Goal: Transaction & Acquisition: Purchase product/service

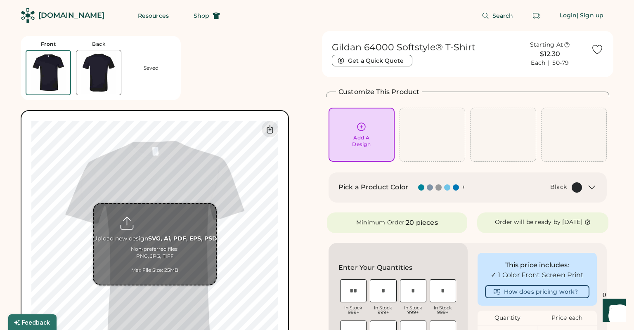
click at [156, 239] on input "file" at bounding box center [155, 244] width 122 height 81
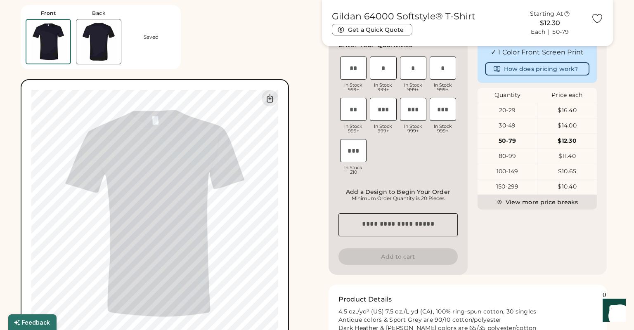
scroll to position [178, 0]
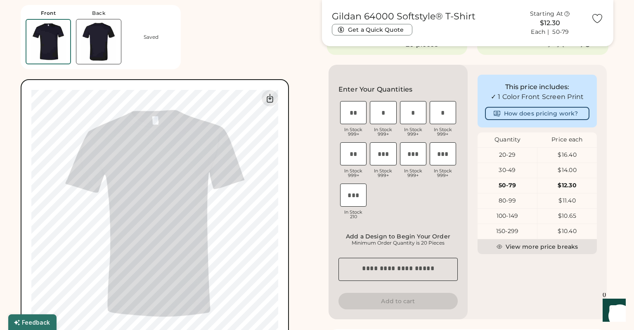
type input "**********"
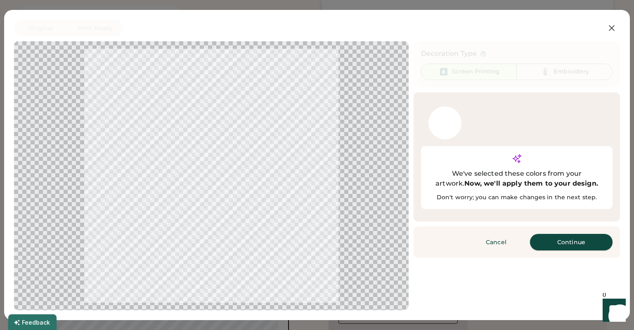
click at [562, 234] on button "Continue" at bounding box center [571, 242] width 83 height 17
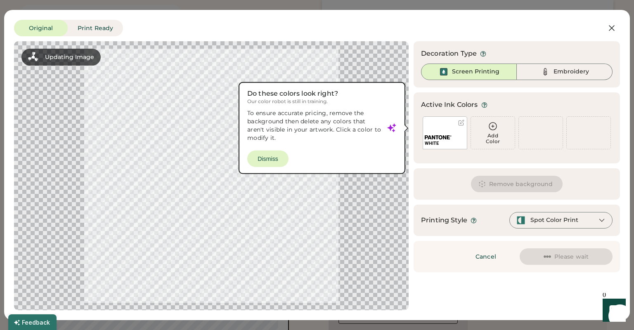
click at [451, 131] on div "WHITE" at bounding box center [445, 132] width 45 height 33
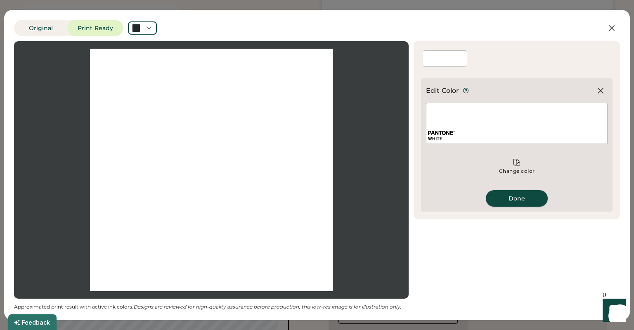
click at [504, 198] on button "Done" at bounding box center [517, 198] width 62 height 17
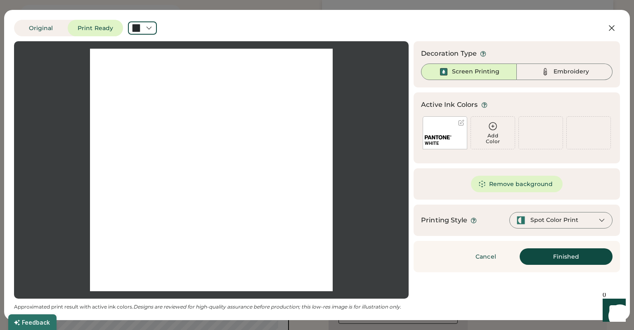
click at [603, 219] on icon at bounding box center [601, 220] width 7 height 7
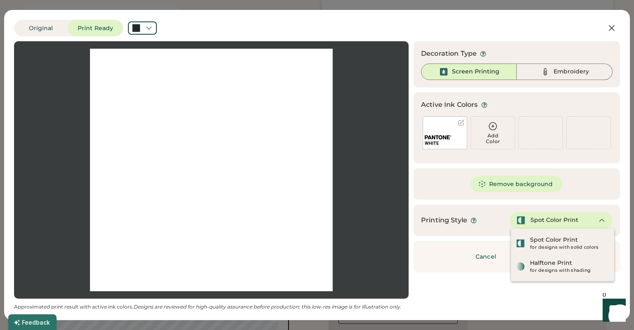
click at [603, 219] on icon at bounding box center [601, 220] width 7 height 7
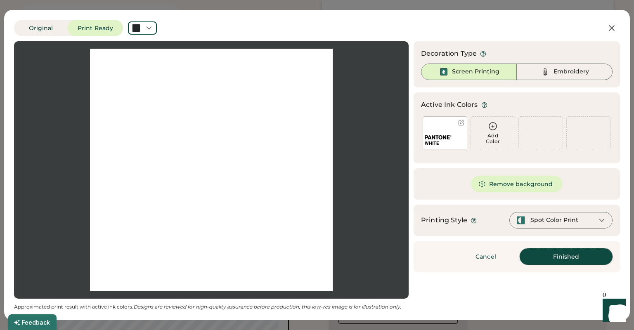
click at [570, 257] on button "Finished" at bounding box center [566, 256] width 93 height 17
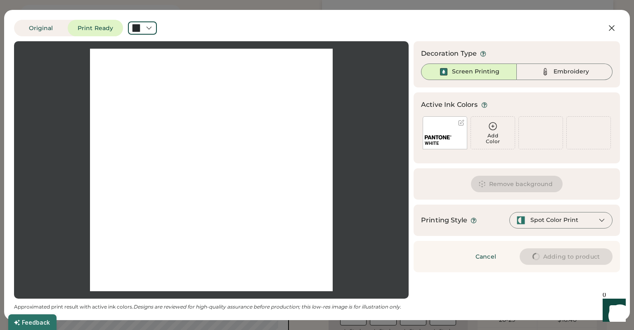
type input "****"
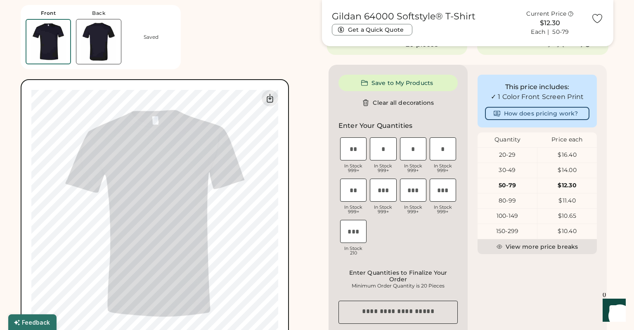
type input "****"
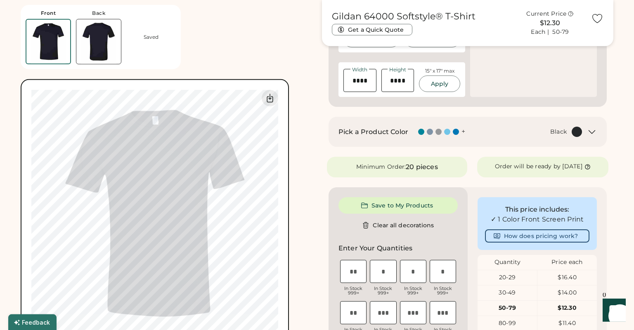
scroll to position [223, 0]
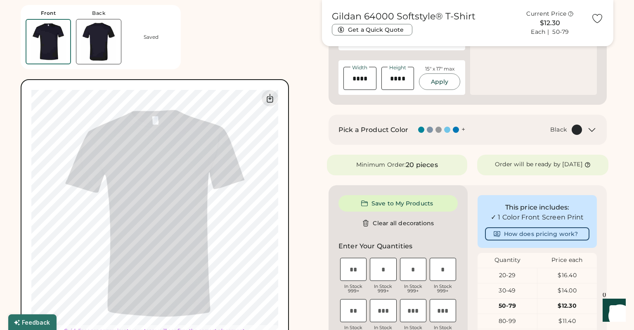
type input "****"
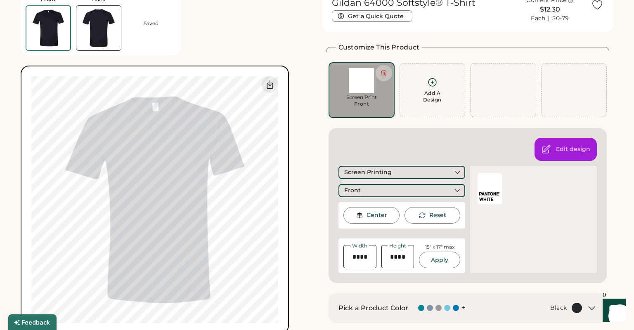
scroll to position [0, 0]
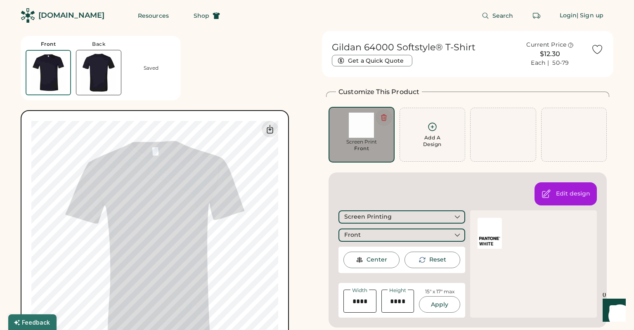
click at [384, 121] on icon at bounding box center [383, 118] width 5 height 6
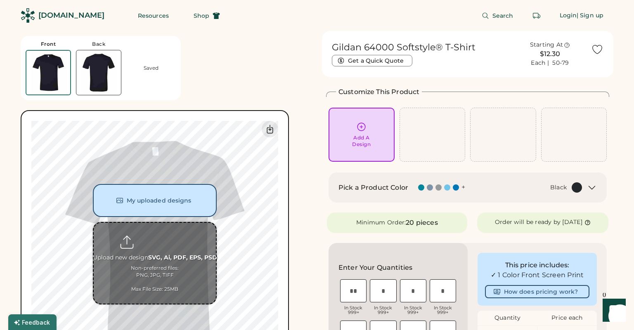
click at [141, 255] on input "file" at bounding box center [155, 263] width 122 height 81
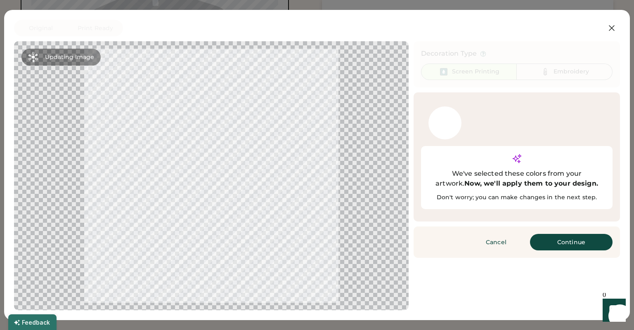
scroll to position [490, 0]
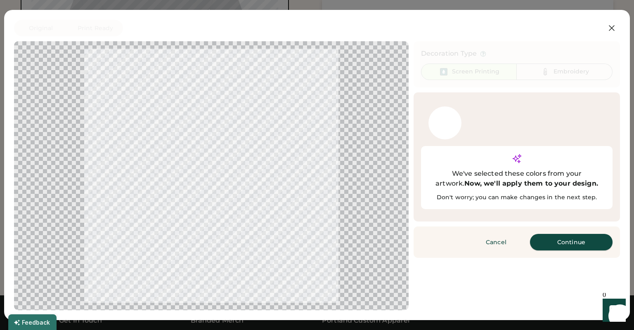
click at [551, 234] on button "Continue" at bounding box center [571, 242] width 83 height 17
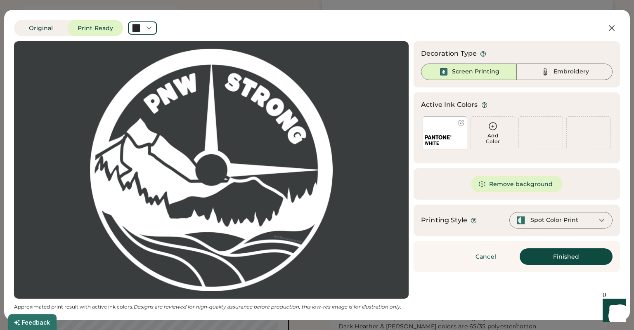
scroll to position [89, 0]
click at [609, 28] on icon at bounding box center [612, 28] width 10 height 10
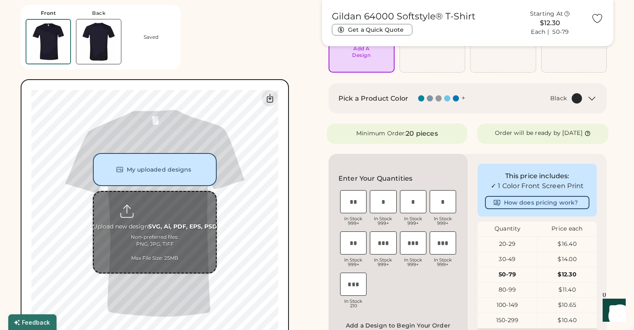
click at [157, 223] on input "file" at bounding box center [155, 232] width 122 height 81
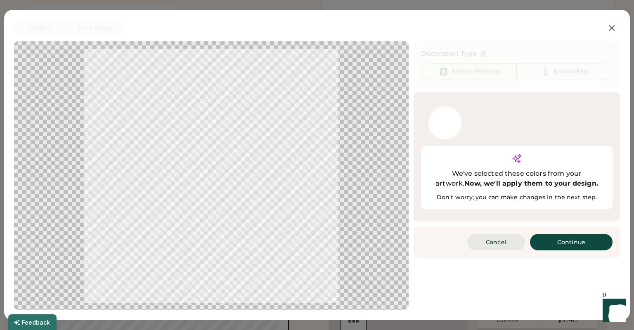
click at [496, 234] on button "Cancel" at bounding box center [496, 242] width 58 height 17
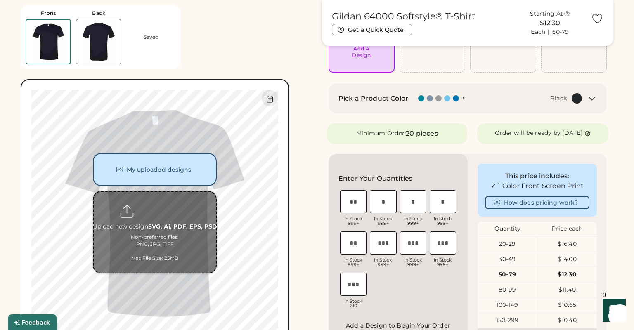
click at [153, 219] on input "file" at bounding box center [155, 232] width 122 height 81
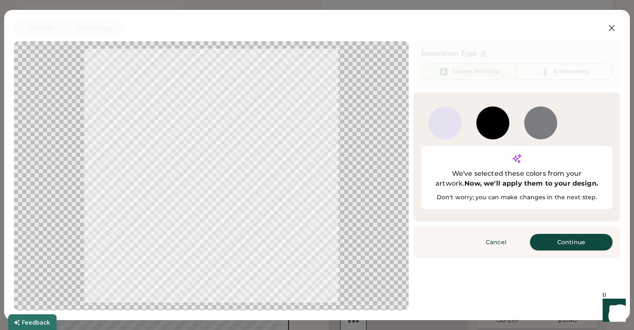
click at [561, 234] on button "Continue" at bounding box center [571, 242] width 83 height 17
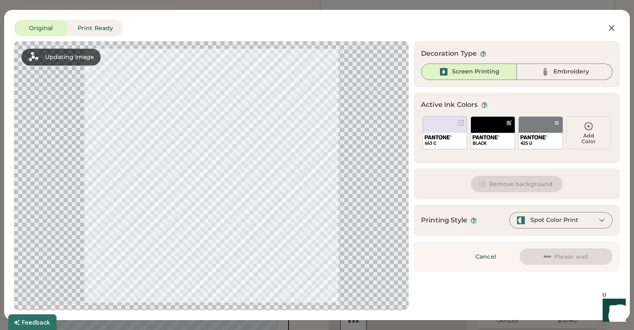
click at [589, 127] on icon at bounding box center [588, 126] width 7 height 7
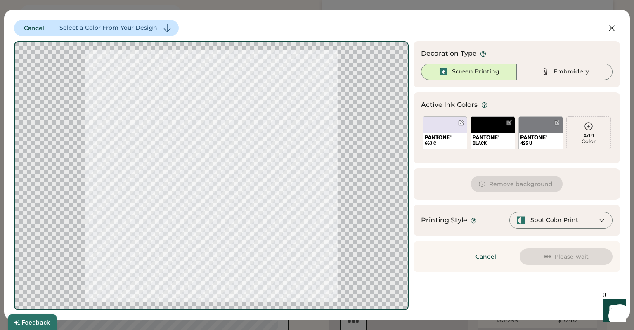
click at [590, 128] on icon at bounding box center [589, 126] width 10 height 10
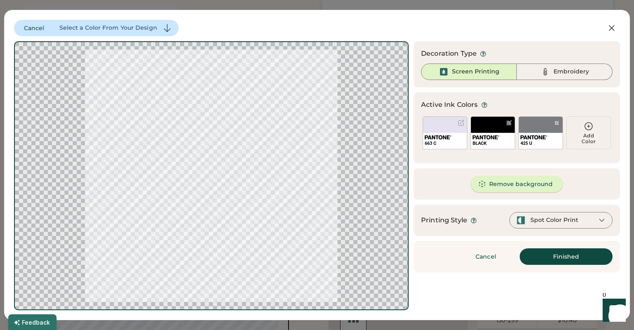
click at [498, 185] on button "Remove background" at bounding box center [517, 184] width 92 height 17
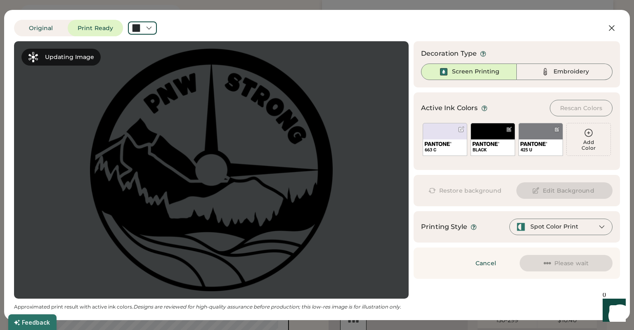
click at [589, 132] on icon at bounding box center [588, 132] width 7 height 7
click at [591, 144] on div "Add Color" at bounding box center [589, 145] width 44 height 12
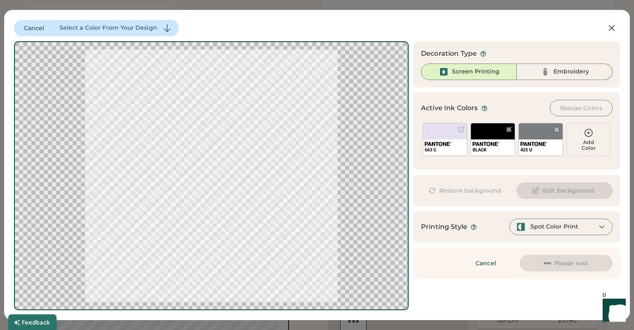
click at [586, 132] on icon at bounding box center [589, 133] width 10 height 10
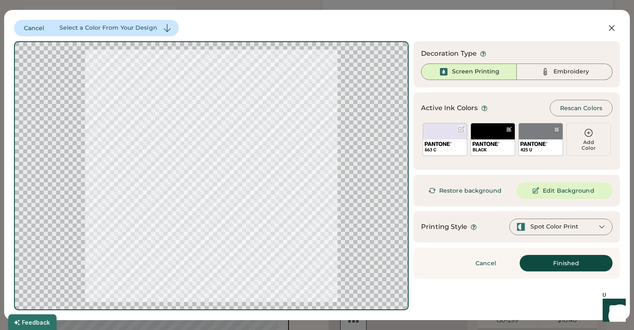
click at [463, 127] on div at bounding box center [461, 129] width 6 height 6
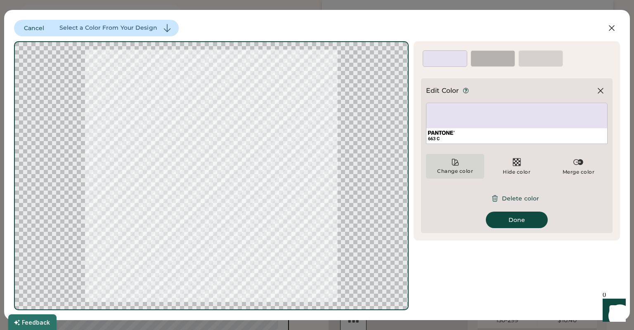
click at [453, 163] on icon at bounding box center [455, 162] width 8 height 8
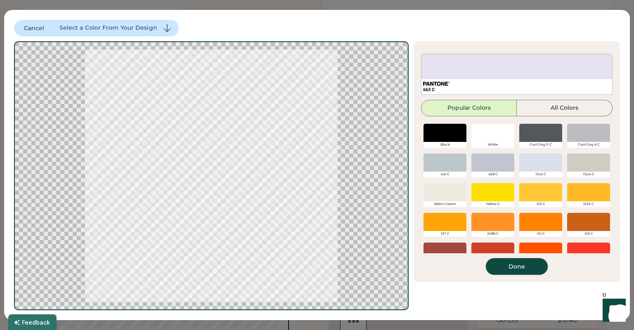
click at [516, 262] on button "Done" at bounding box center [517, 266] width 62 height 17
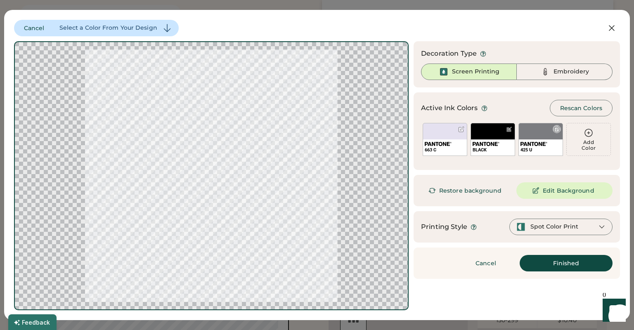
click at [556, 130] on div at bounding box center [557, 129] width 6 height 6
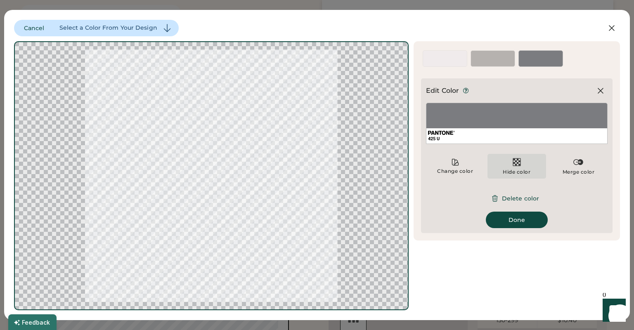
click at [523, 166] on div "Hide color" at bounding box center [516, 166] width 58 height 25
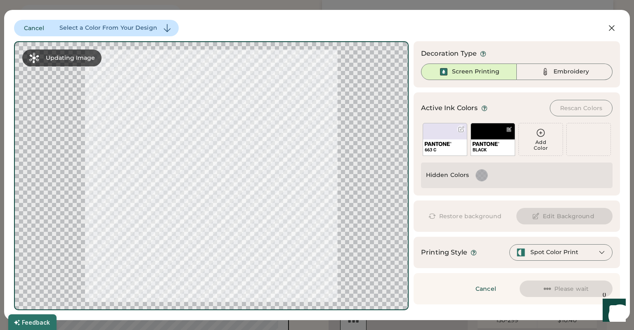
click at [459, 130] on div at bounding box center [461, 129] width 6 height 6
click at [461, 128] on div at bounding box center [461, 129] width 6 height 6
click at [441, 143] on img at bounding box center [438, 144] width 27 height 4
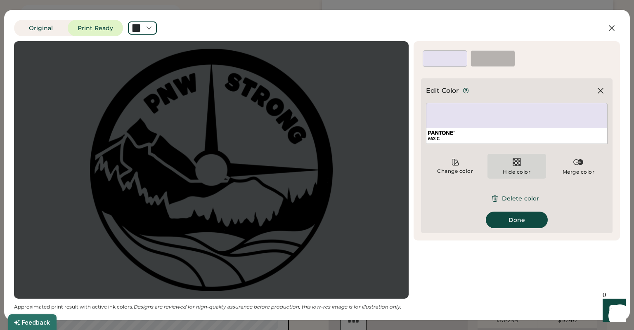
click at [512, 164] on img at bounding box center [517, 162] width 10 height 10
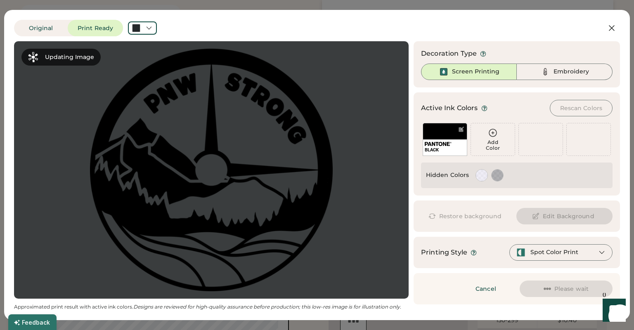
click at [444, 140] on div "BLACK" at bounding box center [445, 147] width 44 height 16
click at [460, 128] on div at bounding box center [461, 129] width 6 height 6
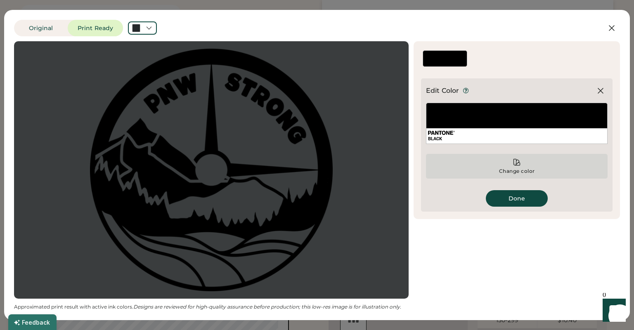
click at [515, 167] on div "Change color" at bounding box center [517, 166] width 182 height 25
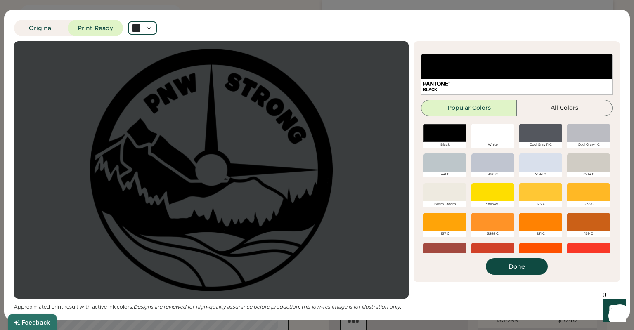
click at [494, 133] on div at bounding box center [492, 133] width 43 height 18
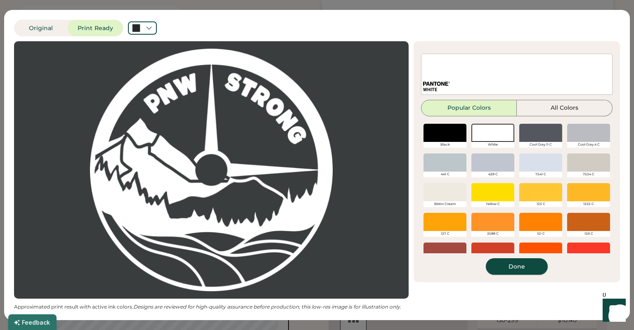
click at [516, 267] on button "Done" at bounding box center [517, 266] width 62 height 17
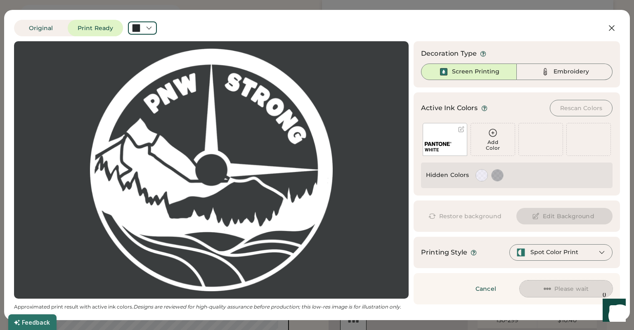
click at [570, 286] on button "Please wait" at bounding box center [566, 289] width 93 height 17
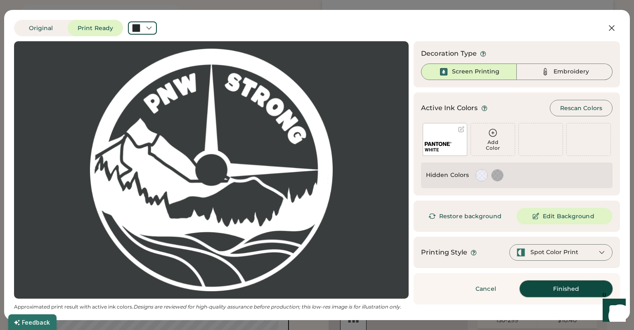
click at [569, 291] on button "Finished" at bounding box center [566, 289] width 93 height 17
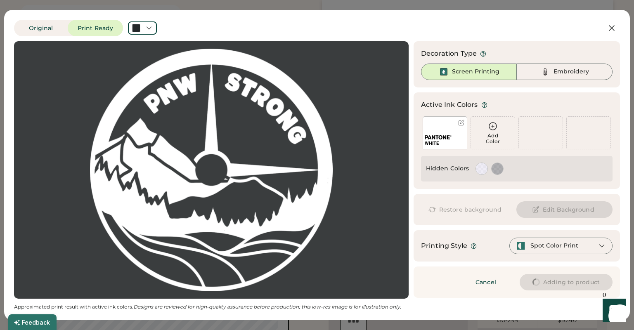
type input "****"
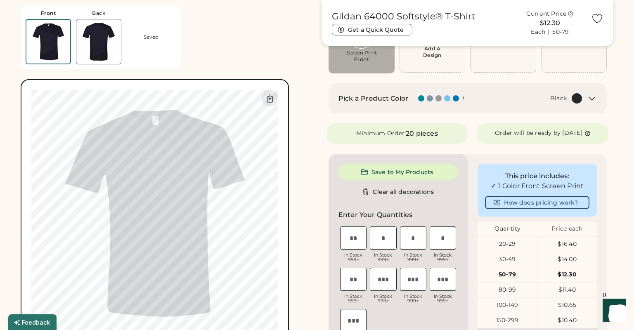
type input "****"
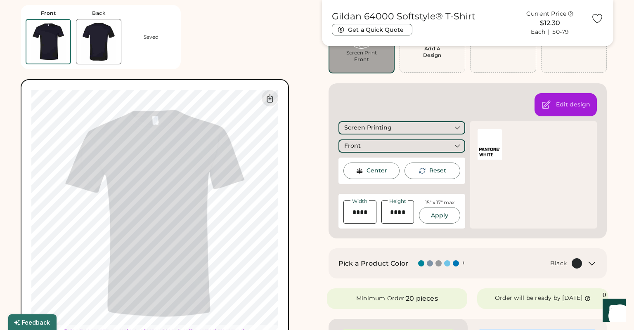
type input "****"
click at [375, 167] on div "Center" at bounding box center [371, 171] width 56 height 17
click at [376, 168] on div "Center" at bounding box center [376, 171] width 21 height 8
click at [380, 148] on div "Front" at bounding box center [401, 145] width 127 height 13
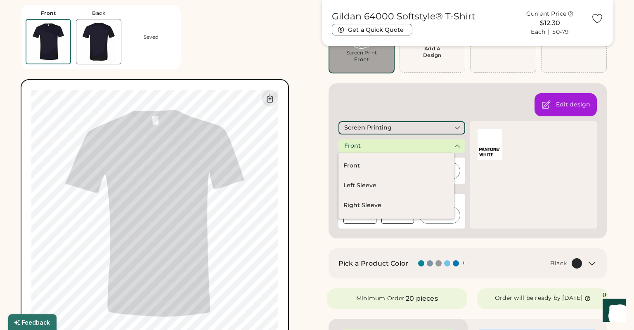
click at [380, 148] on div "Front" at bounding box center [401, 145] width 127 height 13
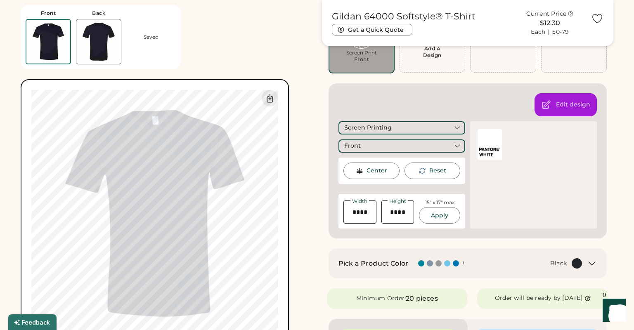
click at [362, 215] on input "input" at bounding box center [359, 212] width 33 height 23
type input "****"
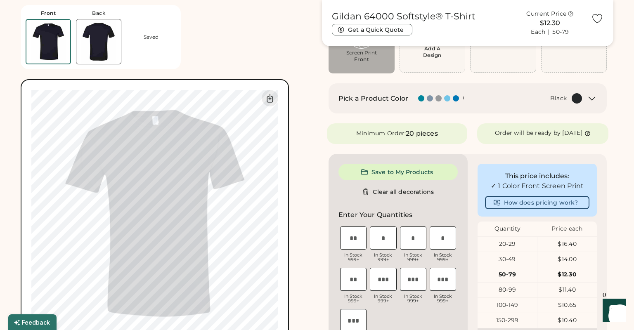
click at [99, 42] on img at bounding box center [98, 41] width 45 height 45
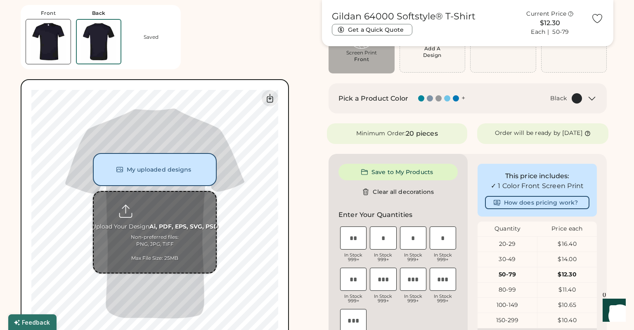
click at [158, 208] on input "file" at bounding box center [155, 232] width 122 height 81
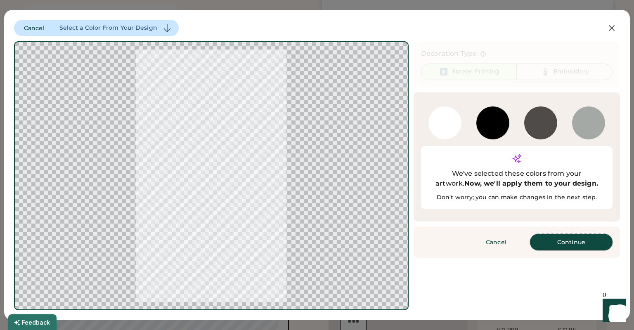
click at [579, 234] on button "Continue" at bounding box center [571, 242] width 83 height 17
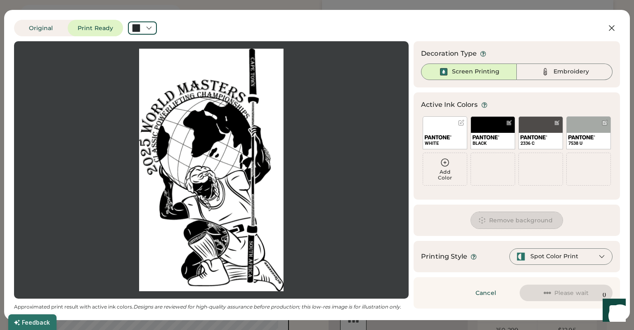
click at [508, 220] on button "Remove background" at bounding box center [517, 220] width 92 height 17
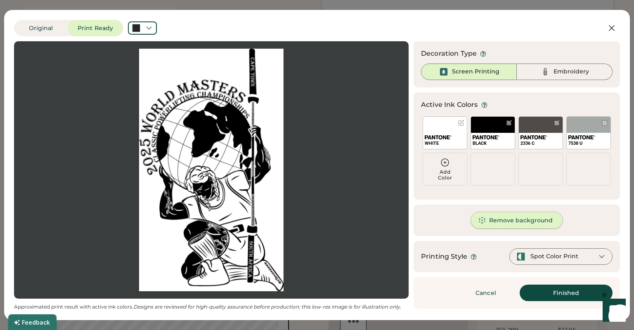
click at [507, 222] on button "Remove background" at bounding box center [517, 220] width 92 height 17
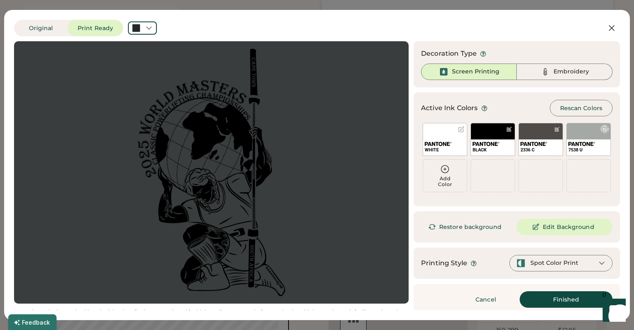
click at [588, 135] on div "7538 U" at bounding box center [588, 139] width 45 height 33
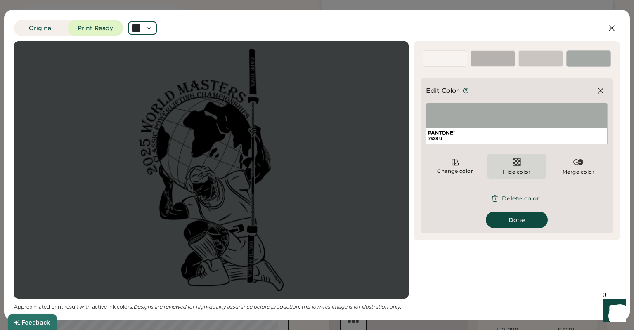
click at [505, 165] on div "Hide color" at bounding box center [516, 166] width 58 height 25
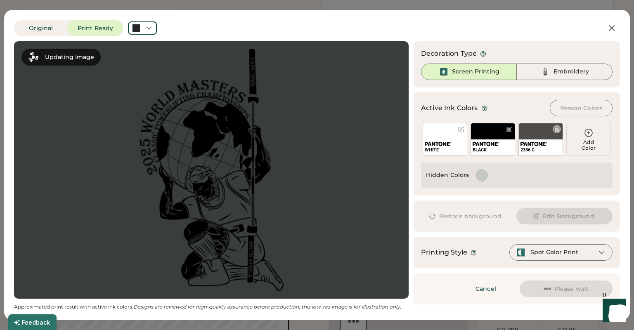
click at [543, 140] on div "2336 C" at bounding box center [541, 147] width 44 height 16
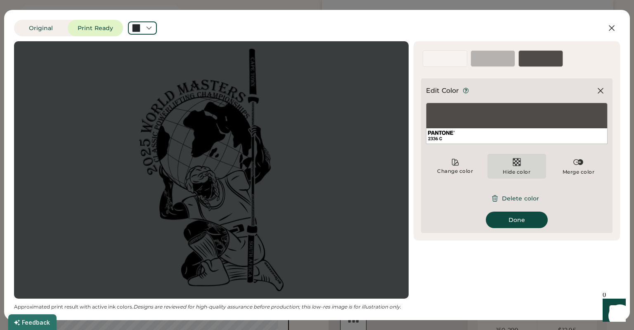
click at [517, 166] on img at bounding box center [517, 162] width 10 height 10
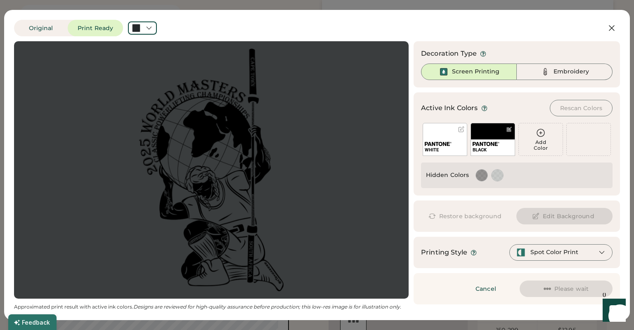
click at [447, 143] on img at bounding box center [438, 144] width 27 height 4
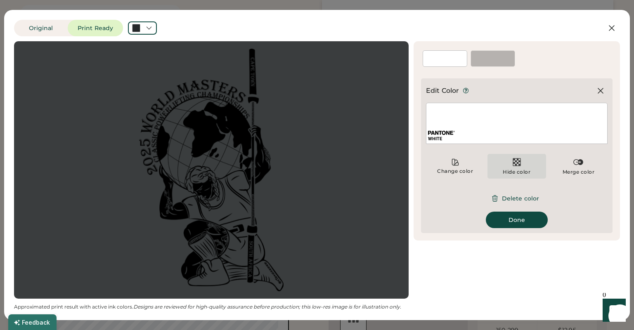
click at [513, 164] on img at bounding box center [517, 162] width 10 height 10
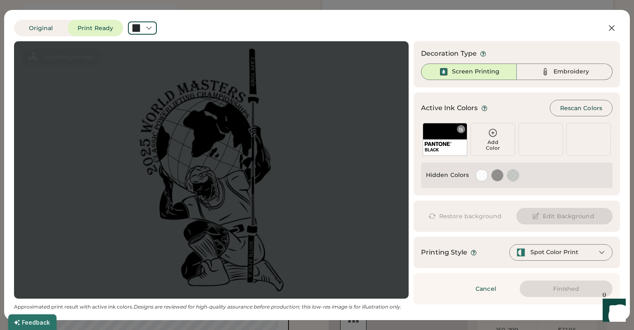
click at [444, 145] on img at bounding box center [438, 144] width 27 height 4
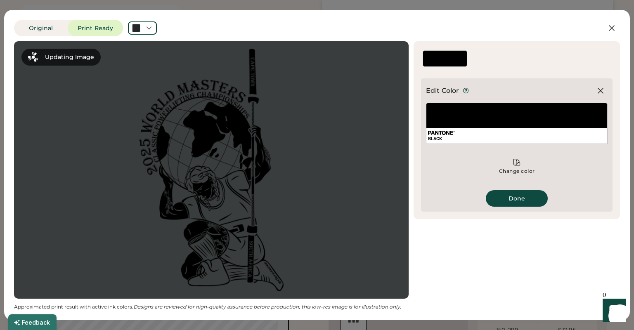
click at [518, 165] on icon at bounding box center [517, 162] width 8 height 8
click at [514, 171] on div "Change color" at bounding box center [517, 171] width 37 height 7
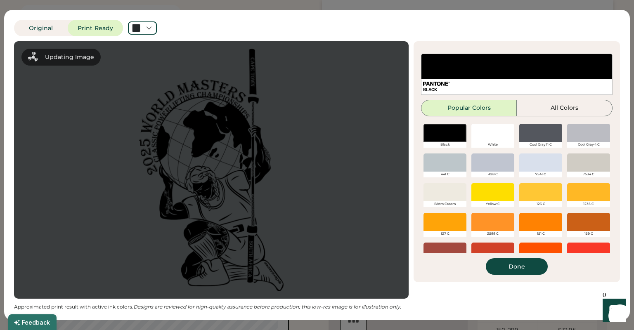
click at [515, 166] on div "428 C" at bounding box center [493, 166] width 48 height 30
click at [499, 136] on div at bounding box center [492, 133] width 43 height 18
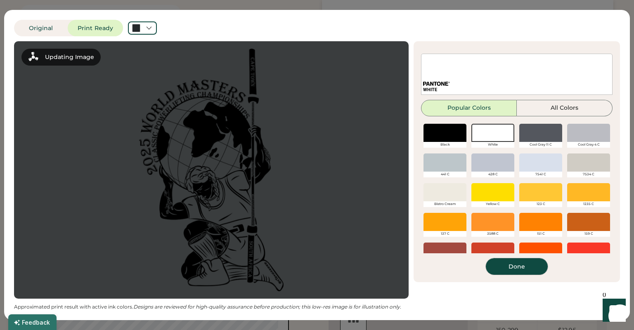
click at [505, 266] on button "Done" at bounding box center [517, 266] width 62 height 17
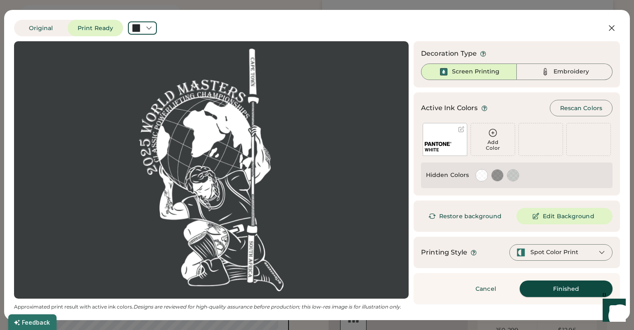
click at [560, 291] on button "Finished" at bounding box center [566, 289] width 93 height 17
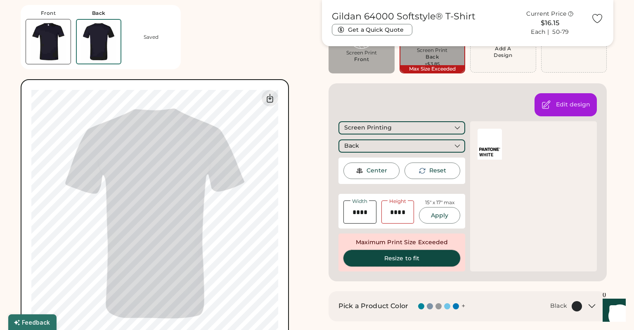
click at [366, 255] on button "Resize to fit" at bounding box center [401, 258] width 117 height 17
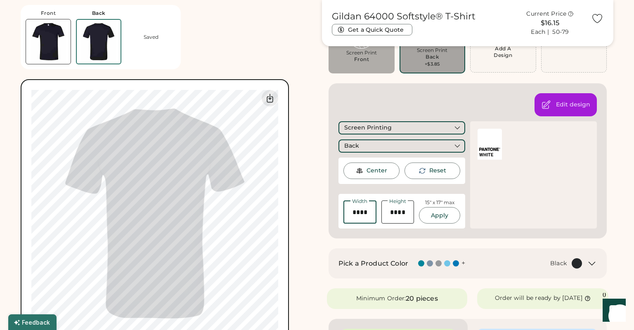
click at [364, 213] on input "input" at bounding box center [359, 212] width 33 height 23
type input "*****"
click at [413, 197] on div "Width Height 15" x 17" max Apply" at bounding box center [401, 211] width 127 height 35
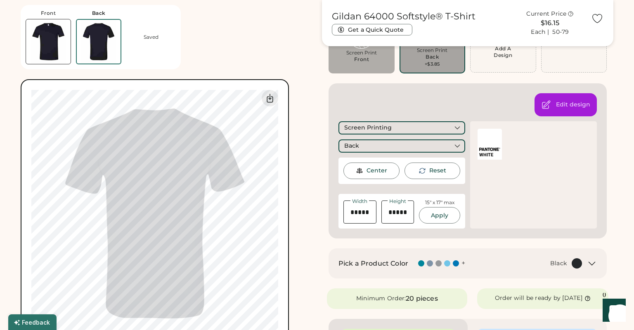
click at [433, 177] on div "Reset" at bounding box center [432, 171] width 56 height 17
click at [366, 214] on input "input" at bounding box center [359, 212] width 33 height 23
click at [367, 211] on input "input" at bounding box center [359, 212] width 33 height 23
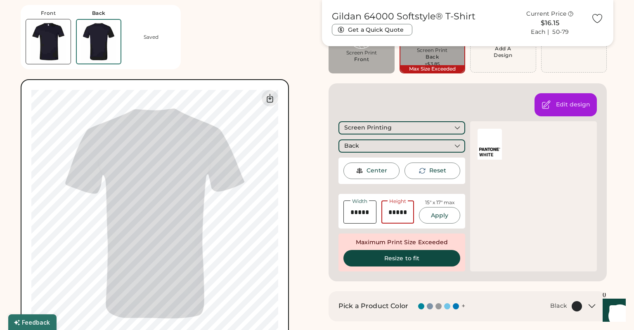
drag, startPoint x: 387, startPoint y: 211, endPoint x: 414, endPoint y: 211, distance: 27.2
click at [414, 211] on input "input" at bounding box center [397, 212] width 33 height 23
type input "*****"
click at [387, 219] on input "input" at bounding box center [397, 212] width 33 height 23
click at [398, 211] on input "input" at bounding box center [397, 212] width 33 height 23
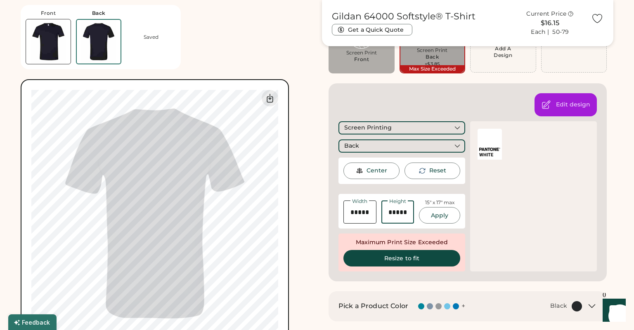
click at [398, 211] on input "input" at bounding box center [397, 212] width 33 height 23
click at [396, 256] on button "Resize to fit" at bounding box center [401, 258] width 117 height 17
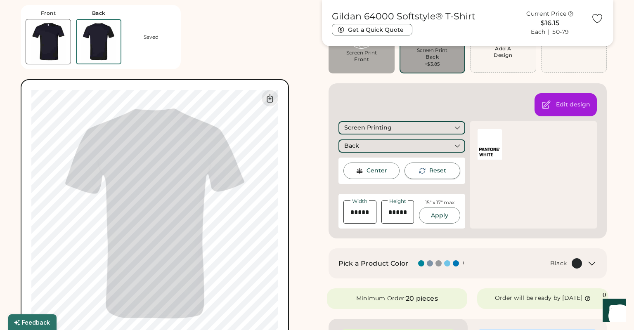
click at [431, 173] on div "Reset" at bounding box center [437, 171] width 17 height 8
click at [437, 217] on button "Apply" at bounding box center [439, 215] width 41 height 17
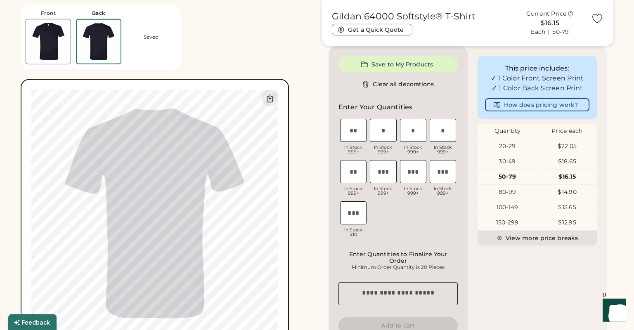
scroll to position [267, 0]
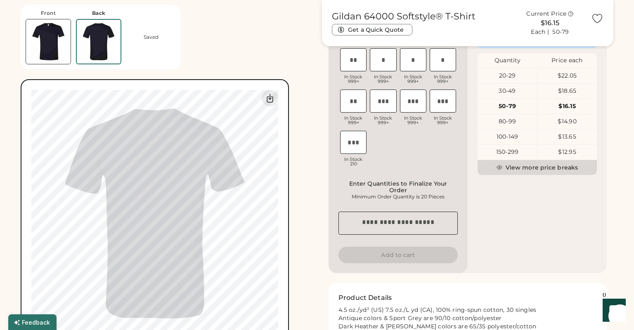
click at [502, 168] on icon at bounding box center [499, 168] width 6 height 6
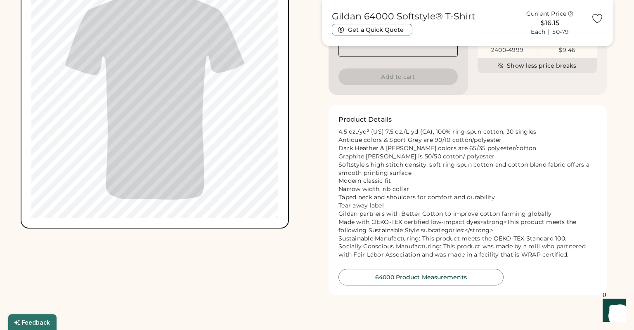
scroll to position [535, 0]
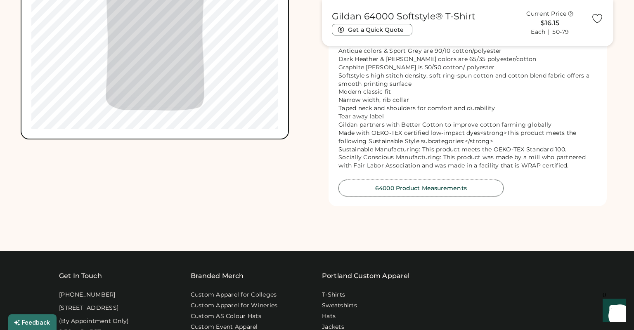
click at [460, 196] on button "64000 Product Measurements" at bounding box center [420, 188] width 165 height 17
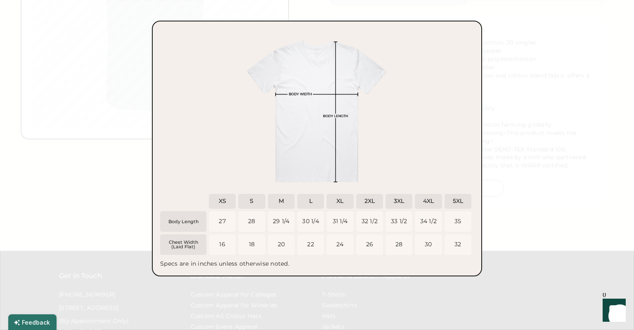
click at [544, 199] on div at bounding box center [317, 165] width 634 height 330
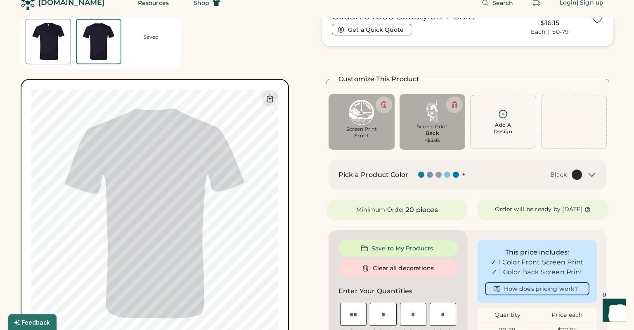
scroll to position [0, 0]
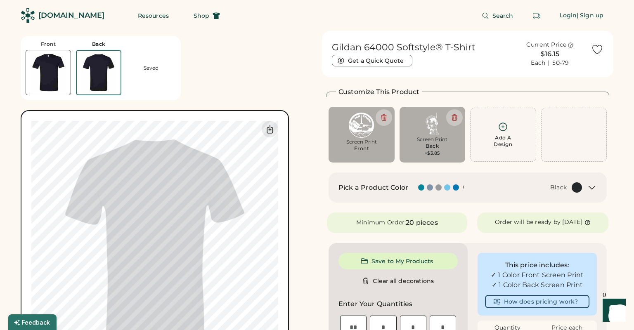
click at [591, 188] on icon at bounding box center [592, 187] width 6 height 3
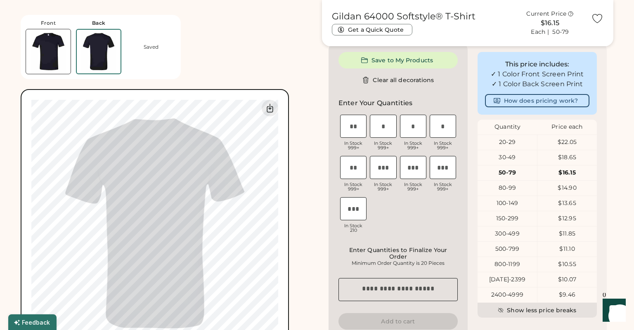
scroll to position [312, 0]
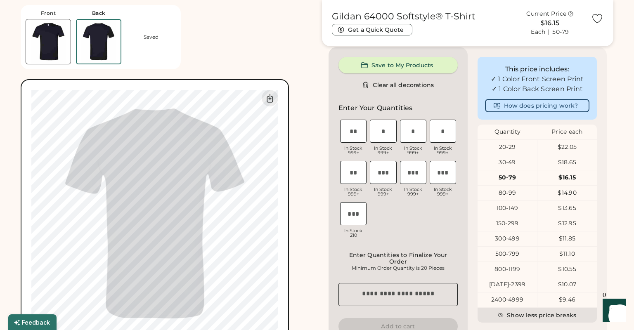
click at [400, 64] on button "Save to My Products" at bounding box center [397, 65] width 119 height 17
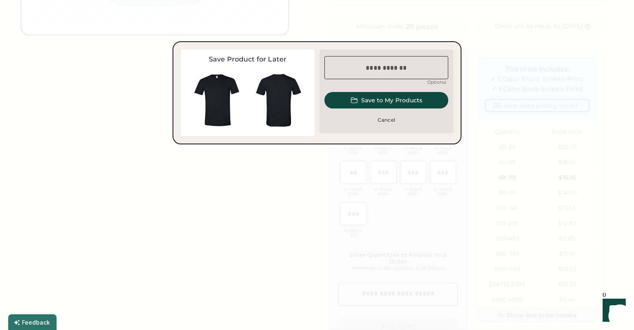
click at [391, 71] on input "input" at bounding box center [386, 67] width 124 height 23
type input "**********"
click at [409, 104] on button "Save to My Products" at bounding box center [386, 100] width 124 height 17
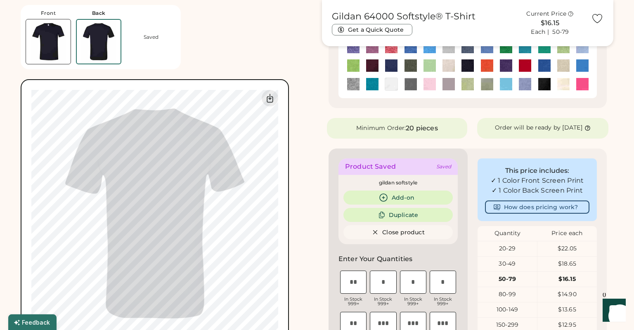
scroll to position [267, 0]
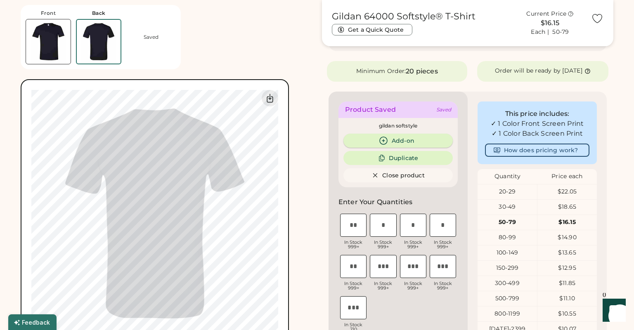
click at [408, 140] on button "Add-on" at bounding box center [397, 141] width 109 height 14
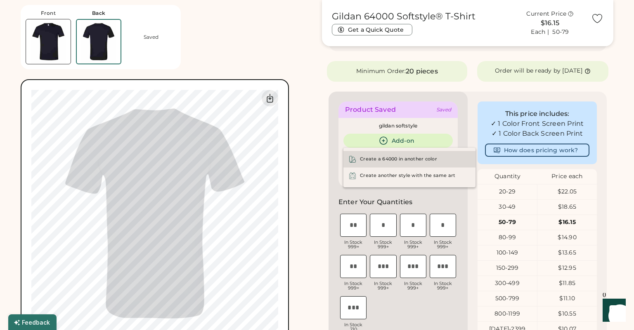
click at [409, 155] on div "Create a 64000 in another color" at bounding box center [409, 159] width 132 height 17
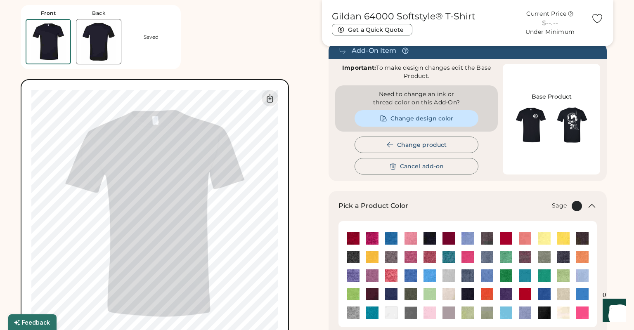
scroll to position [89, 0]
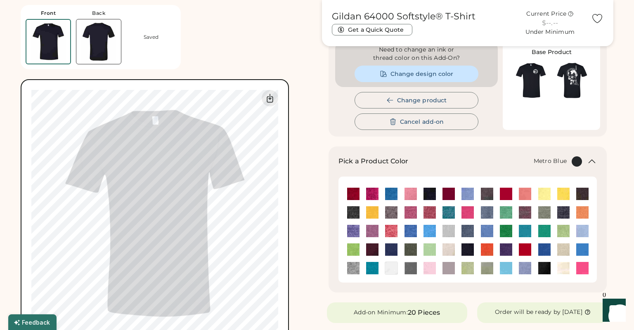
click at [390, 248] on img at bounding box center [391, 250] width 12 height 12
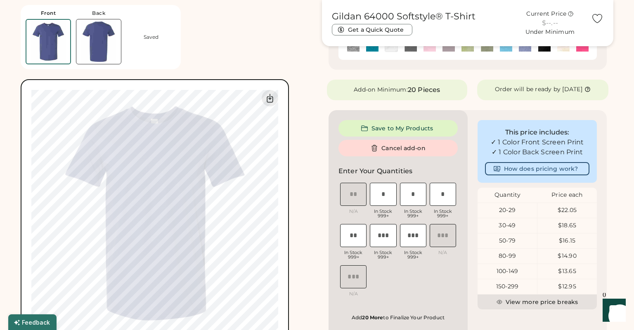
scroll to position [178, 0]
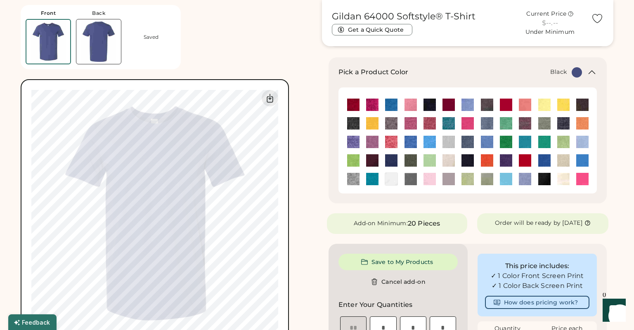
click at [429, 107] on img at bounding box center [429, 105] width 12 height 12
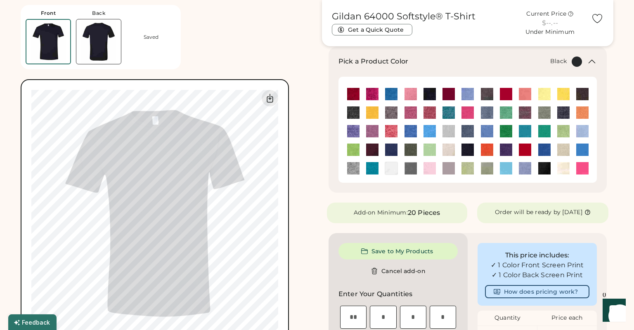
scroll to position [134, 0]
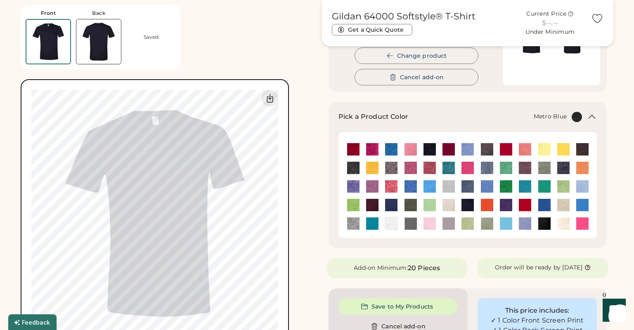
click at [388, 203] on img at bounding box center [391, 205] width 12 height 12
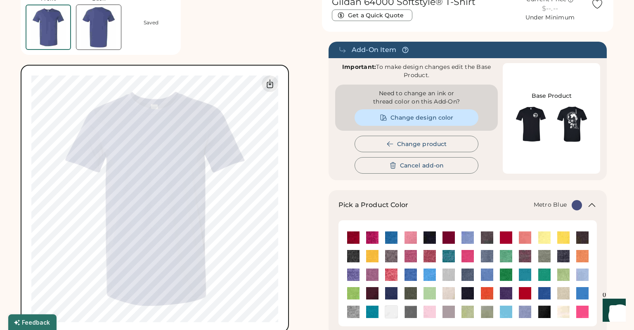
scroll to position [223, 0]
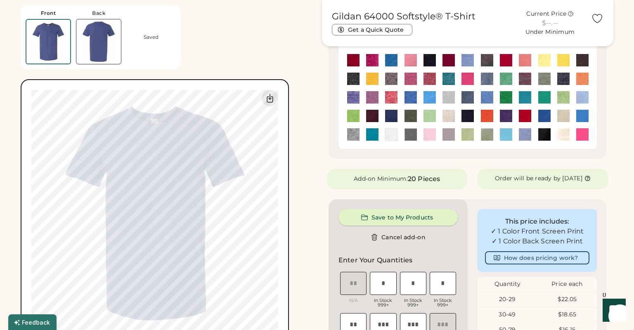
click at [404, 217] on button "Save to My Products" at bounding box center [397, 217] width 119 height 17
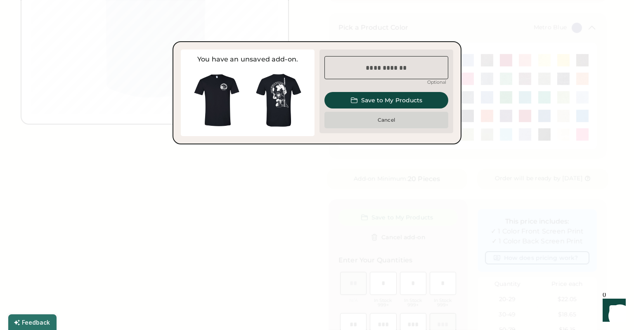
click at [386, 116] on button "Cancel" at bounding box center [386, 120] width 124 height 17
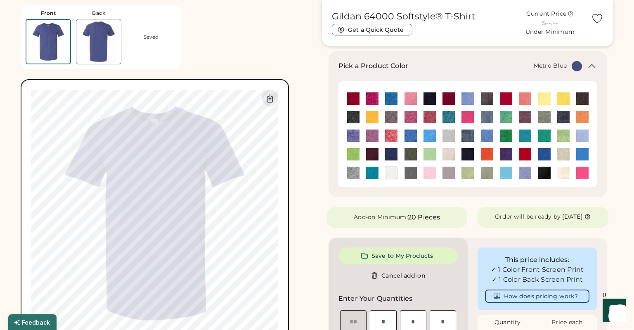
scroll to position [178, 0]
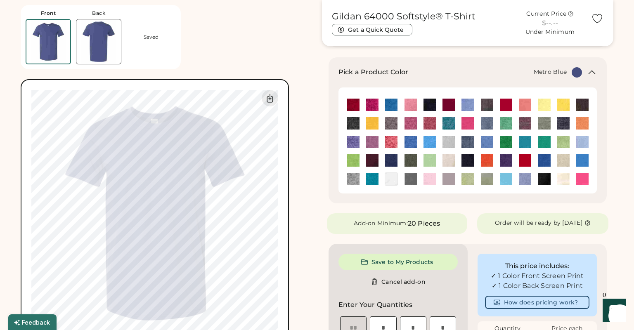
click at [97, 50] on img at bounding box center [98, 41] width 45 height 45
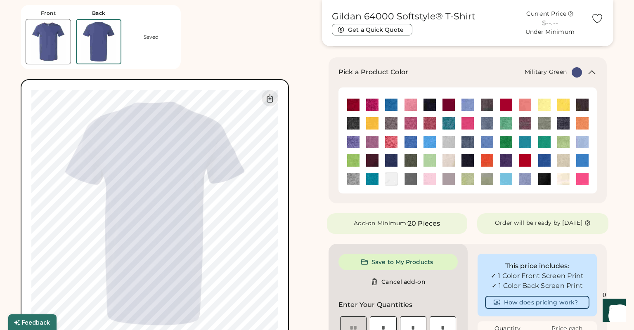
click at [412, 161] on img at bounding box center [410, 160] width 12 height 12
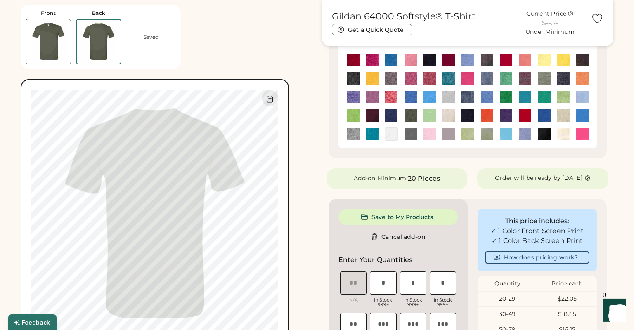
scroll to position [223, 0]
click at [450, 137] on img at bounding box center [448, 134] width 12 height 12
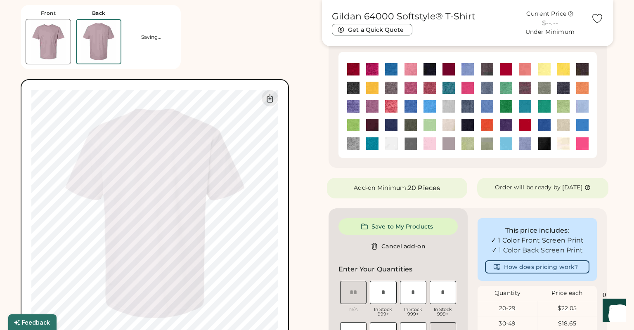
scroll to position [134, 0]
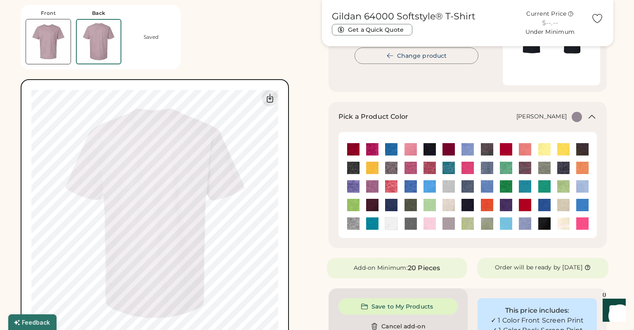
click at [407, 168] on img at bounding box center [410, 168] width 12 height 12
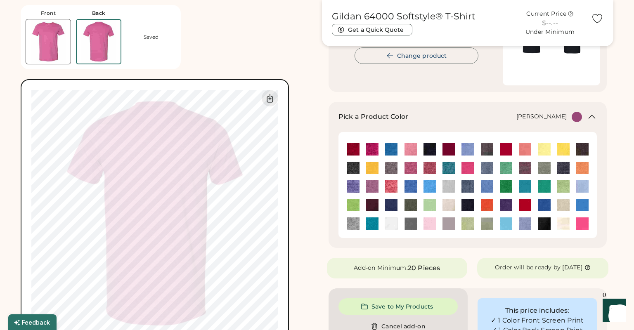
click at [522, 164] on img at bounding box center [525, 168] width 12 height 12
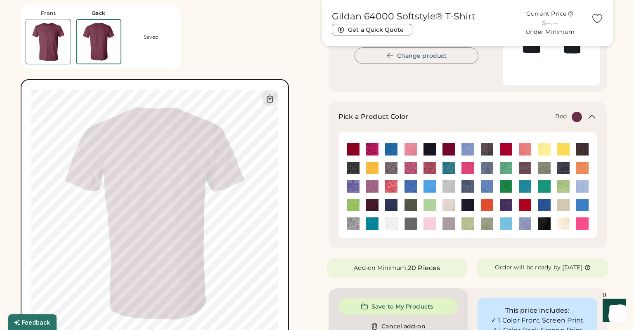
click at [524, 204] on img at bounding box center [525, 205] width 12 height 12
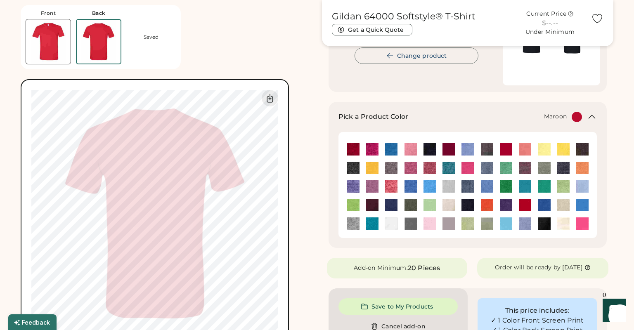
click at [371, 204] on img at bounding box center [372, 205] width 12 height 12
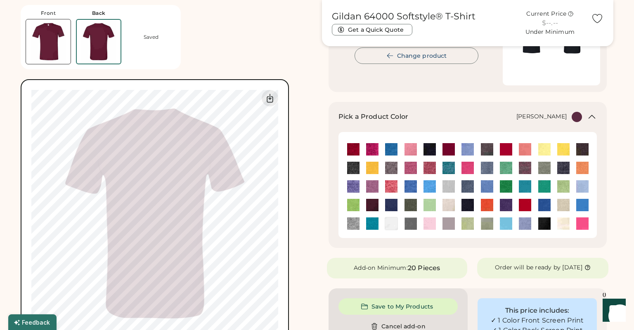
click at [525, 171] on img at bounding box center [525, 168] width 12 height 12
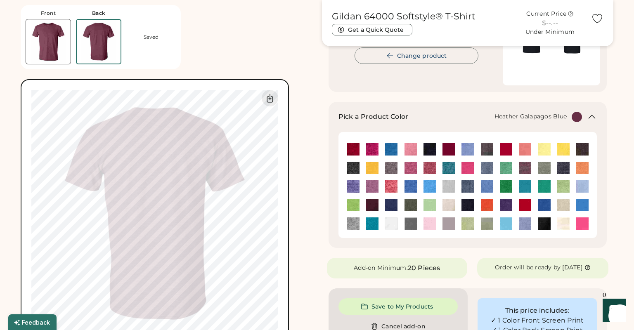
click at [449, 170] on img at bounding box center [448, 168] width 12 height 12
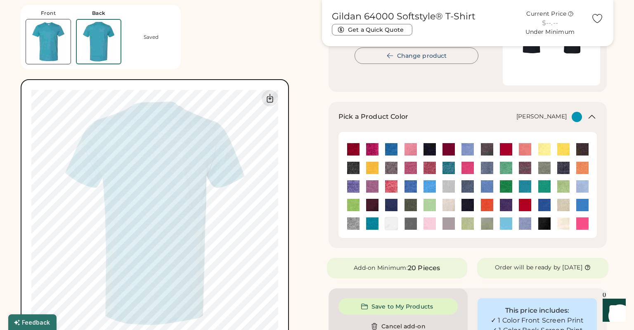
click at [427, 170] on img at bounding box center [429, 168] width 12 height 12
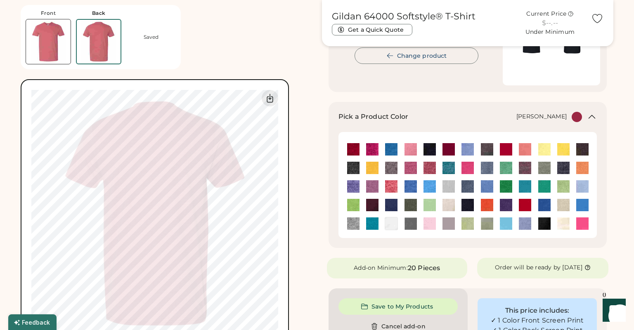
click at [411, 170] on img at bounding box center [410, 168] width 12 height 12
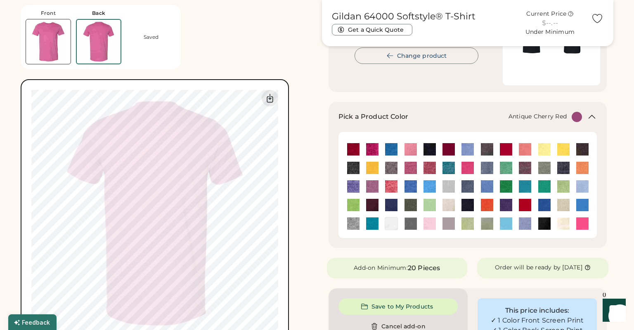
click at [352, 148] on img at bounding box center [353, 149] width 12 height 12
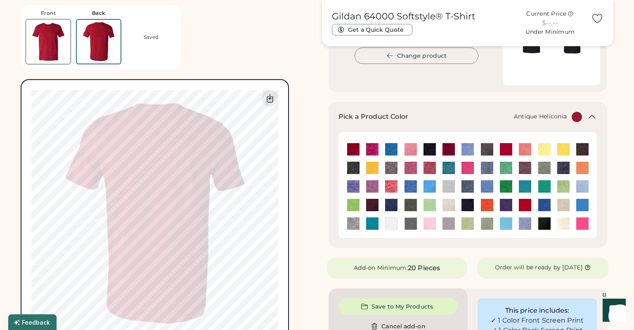
click at [368, 152] on img at bounding box center [372, 149] width 12 height 12
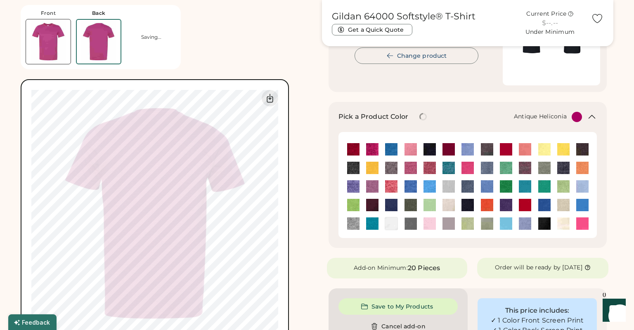
click at [391, 150] on img at bounding box center [391, 149] width 12 height 12
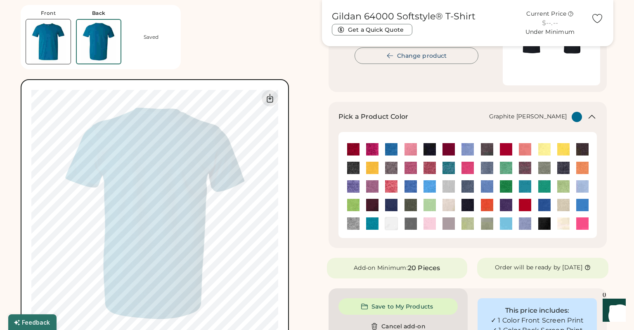
click at [393, 166] on img at bounding box center [391, 168] width 12 height 12
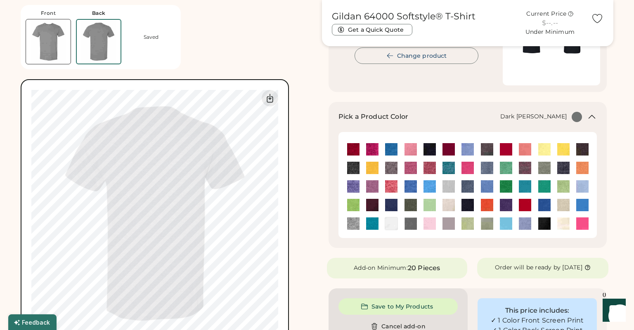
click at [355, 167] on img at bounding box center [353, 168] width 12 height 12
